Goal: Task Accomplishment & Management: Manage account settings

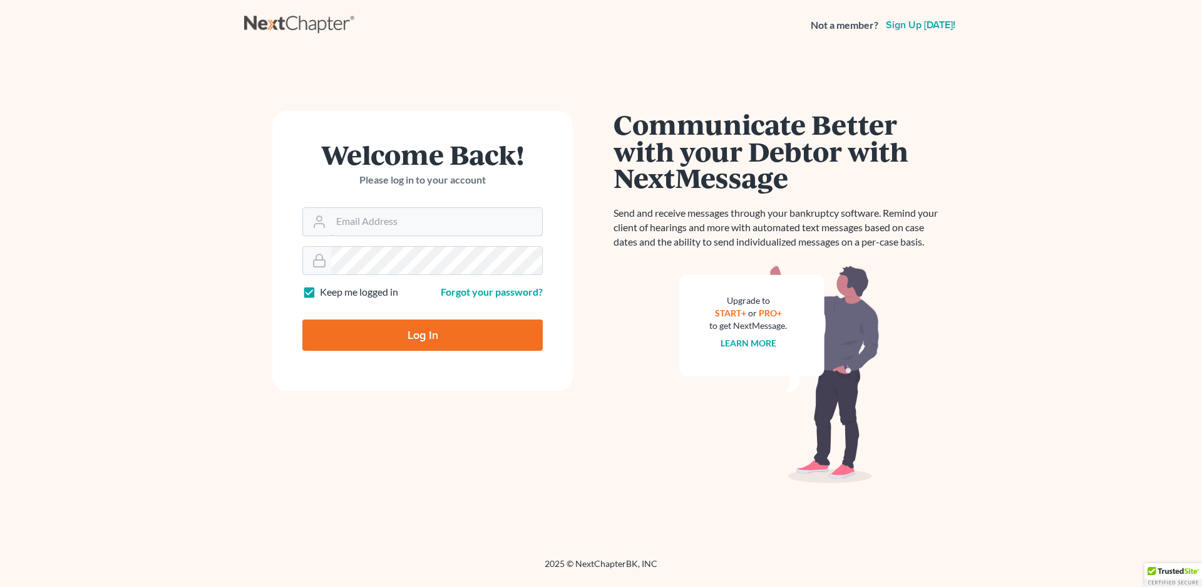
type input "[EMAIL_ADDRESS][DOMAIN_NAME]"
click at [458, 338] on input "Log In" at bounding box center [422, 334] width 240 height 31
type input "Thinking..."
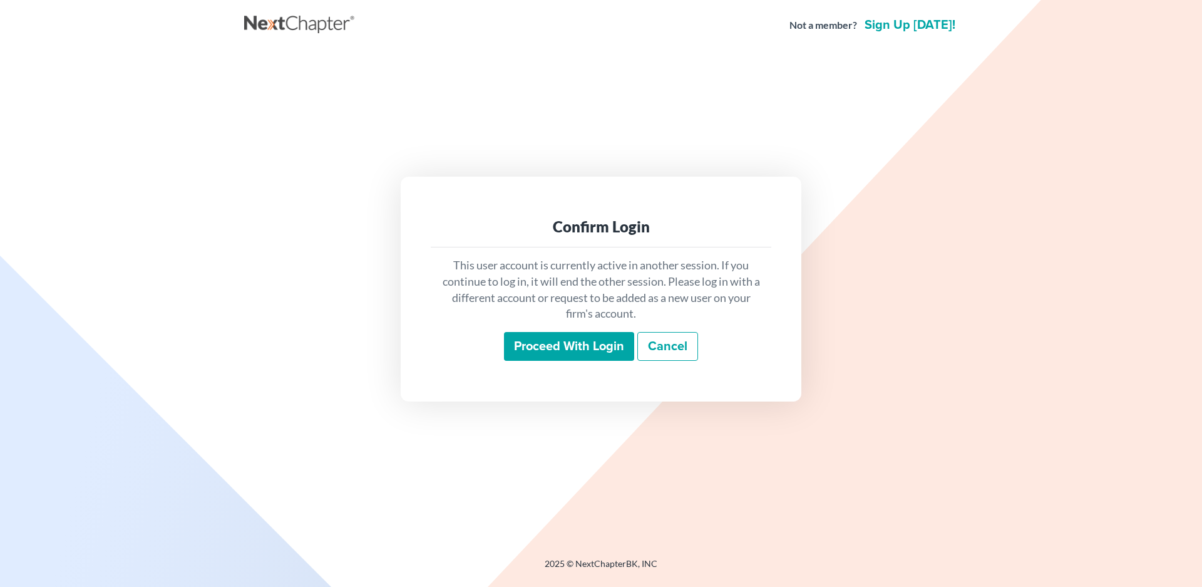
click at [552, 351] on input "Proceed with login" at bounding box center [569, 346] width 130 height 29
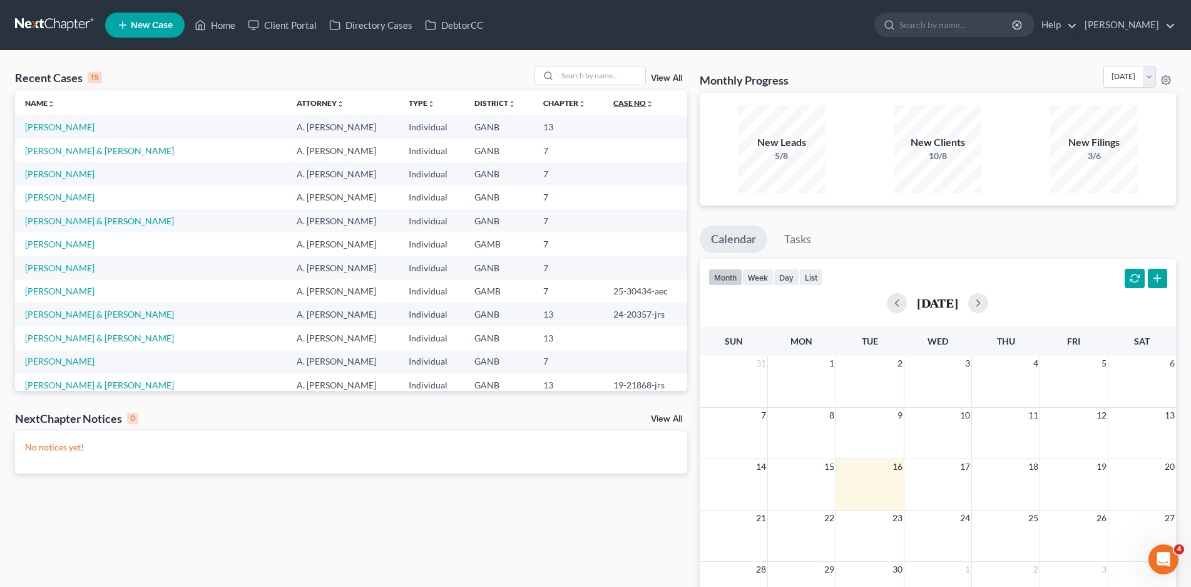
click at [613, 103] on link "Case No unfold_more expand_more expand_less" at bounding box center [633, 102] width 40 height 9
click at [613, 101] on link "Case No unfold_more expand_more expand_less" at bounding box center [633, 102] width 41 height 9
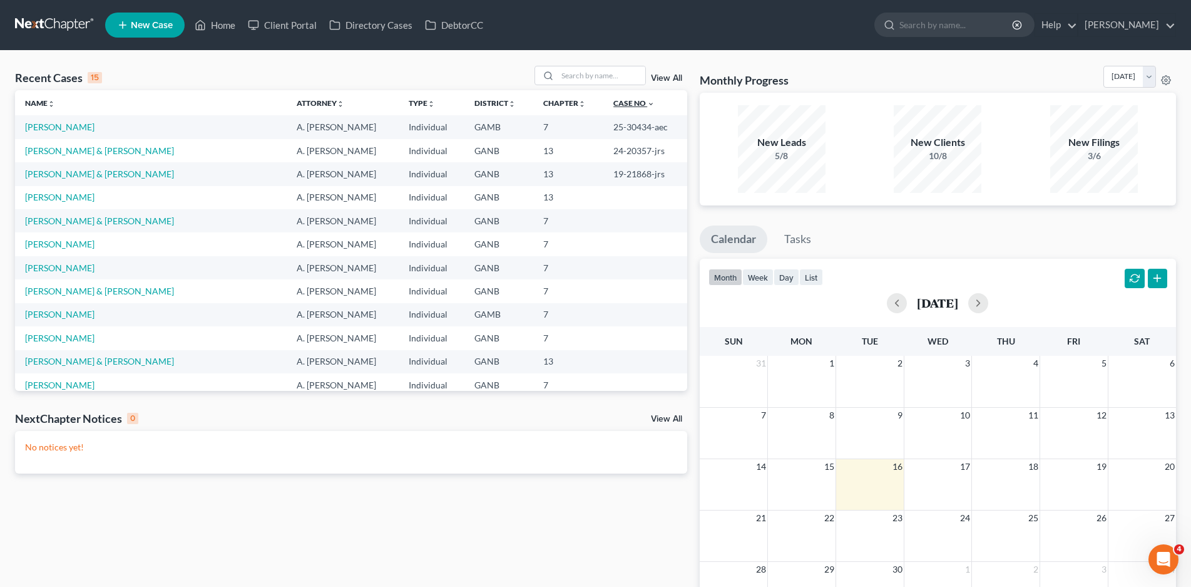
click at [613, 101] on link "Case No unfold_more expand_more expand_less" at bounding box center [633, 102] width 41 height 9
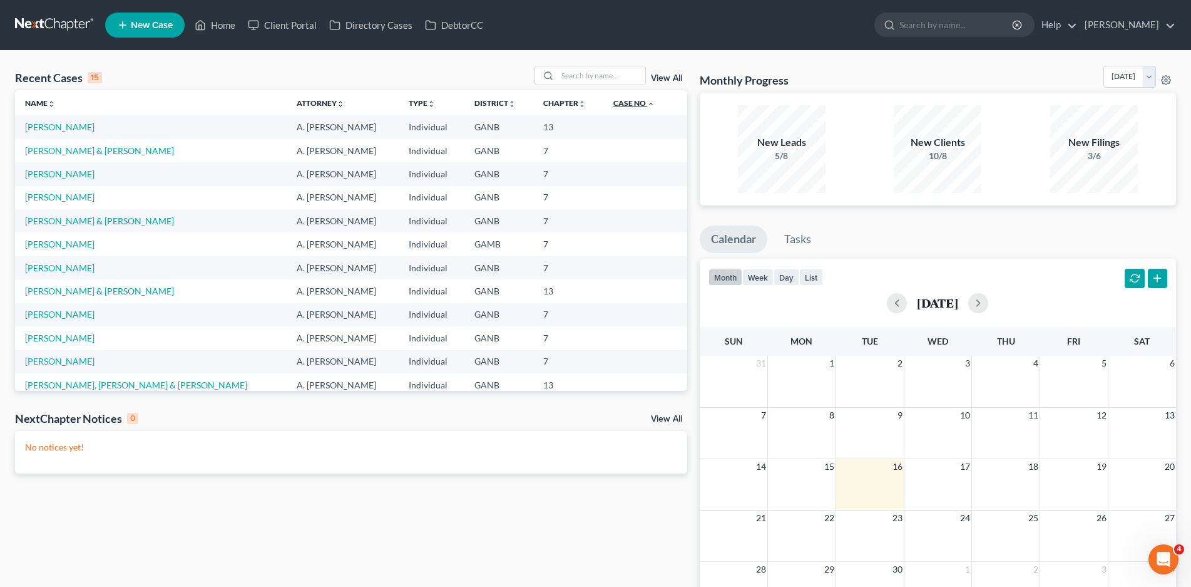
click at [613, 101] on link "Case No unfold_more expand_more expand_less" at bounding box center [633, 102] width 41 height 9
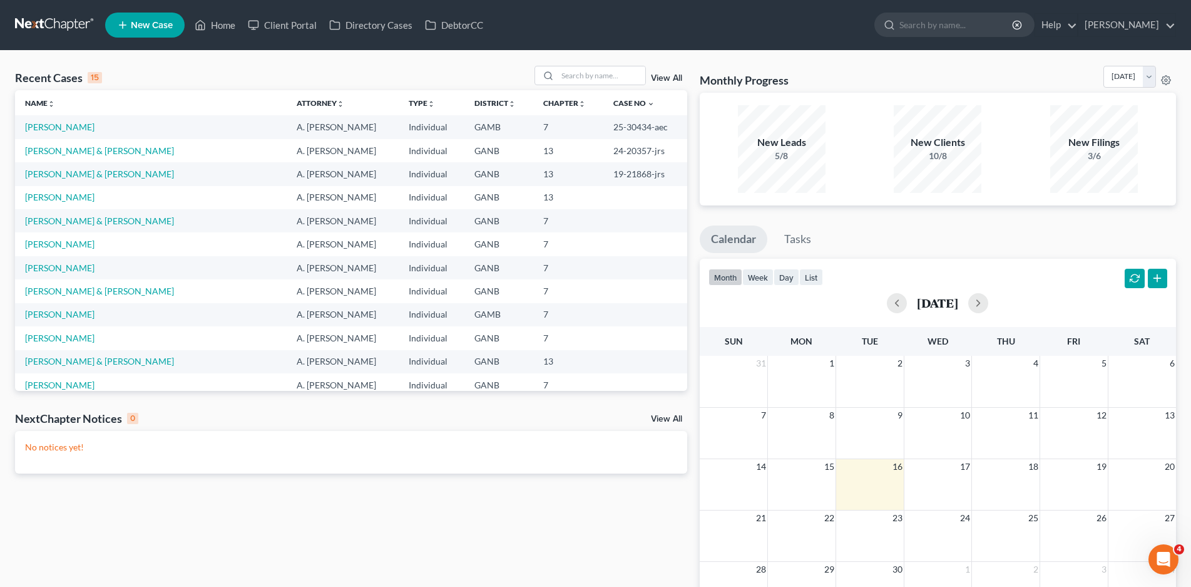
click at [663, 76] on link "View All" at bounding box center [666, 78] width 31 height 9
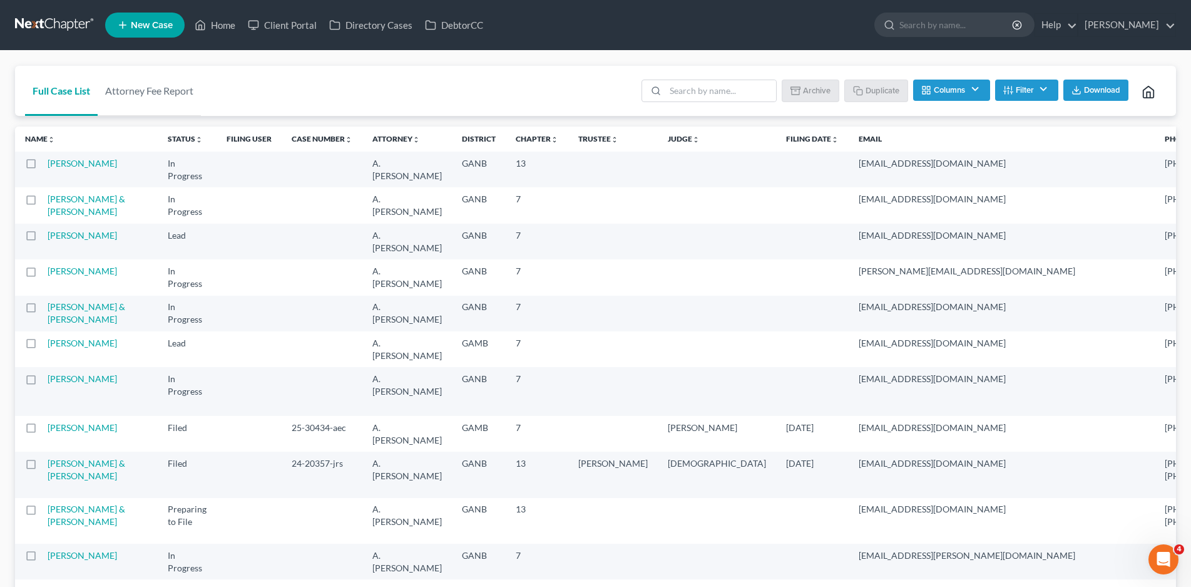
click at [776, 145] on th "Filing Date unfold_more expand_more expand_less" at bounding box center [812, 138] width 73 height 25
click at [776, 147] on th "Filing Date unfold_more expand_more expand_less" at bounding box center [812, 138] width 73 height 25
click at [831, 139] on icon "unfold_more" at bounding box center [835, 140] width 8 height 8
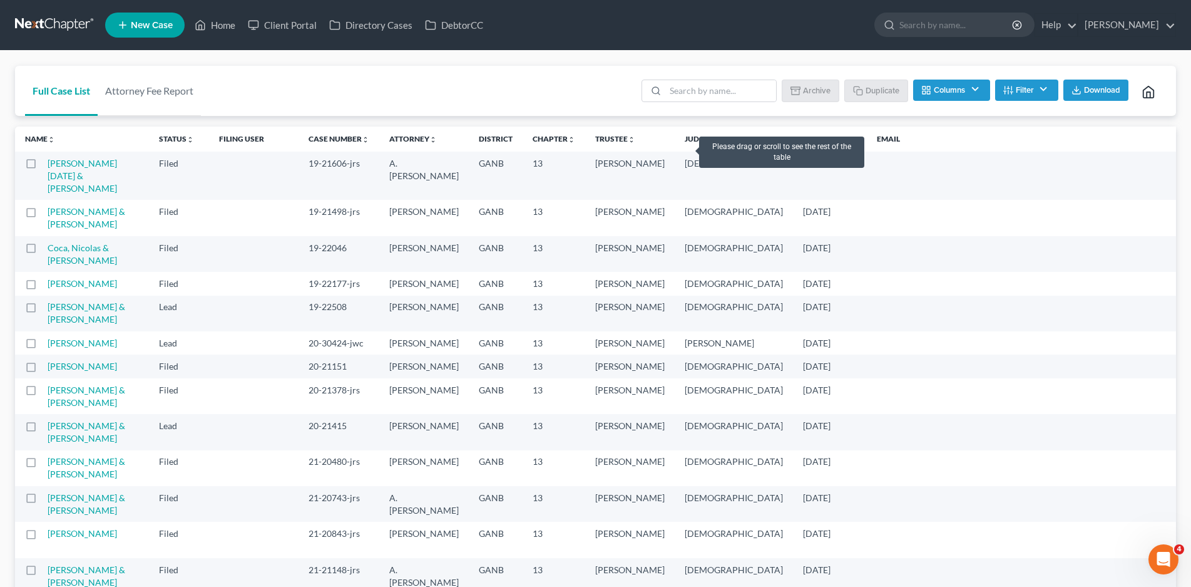
click at [793, 146] on th "Filing Date unfold_more expand_more expand_less" at bounding box center [830, 138] width 74 height 25
click at [850, 142] on icon "expand_less" at bounding box center [854, 140] width 8 height 8
